Goal: Task Accomplishment & Management: Manage account settings

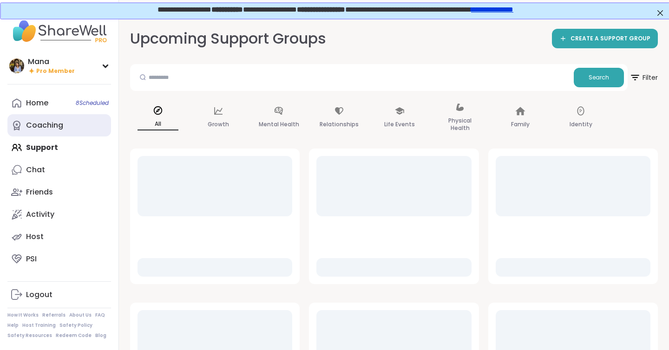
click at [65, 130] on link "Coaching" at bounding box center [59, 125] width 104 height 22
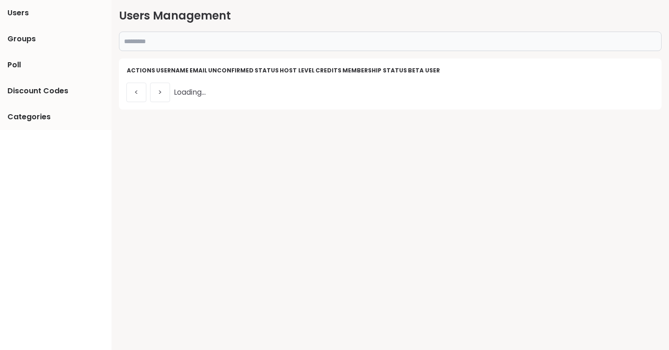
click at [58, 94] on span "Discount Codes" at bounding box center [37, 90] width 61 height 11
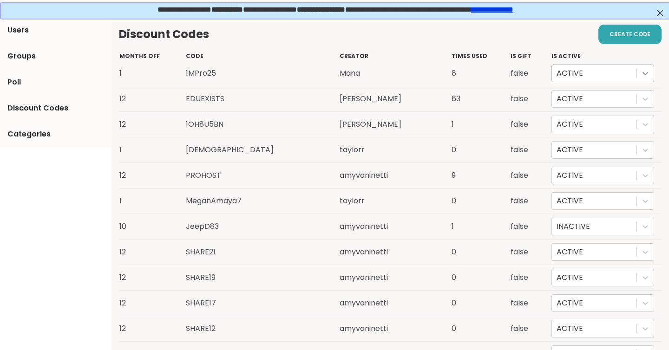
click at [644, 72] on icon at bounding box center [644, 73] width 9 height 9
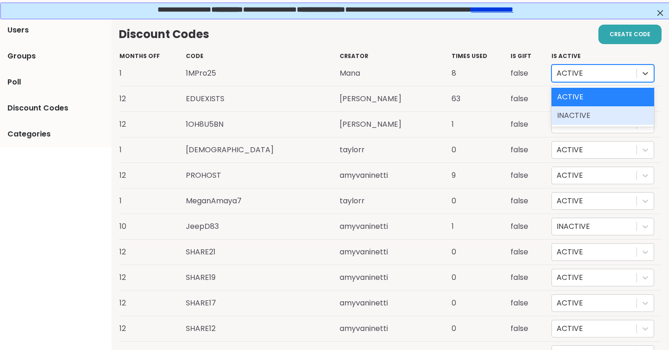
click at [580, 116] on div "INACTIVE" at bounding box center [602, 115] width 103 height 19
